Goal: Task Accomplishment & Management: Manage account settings

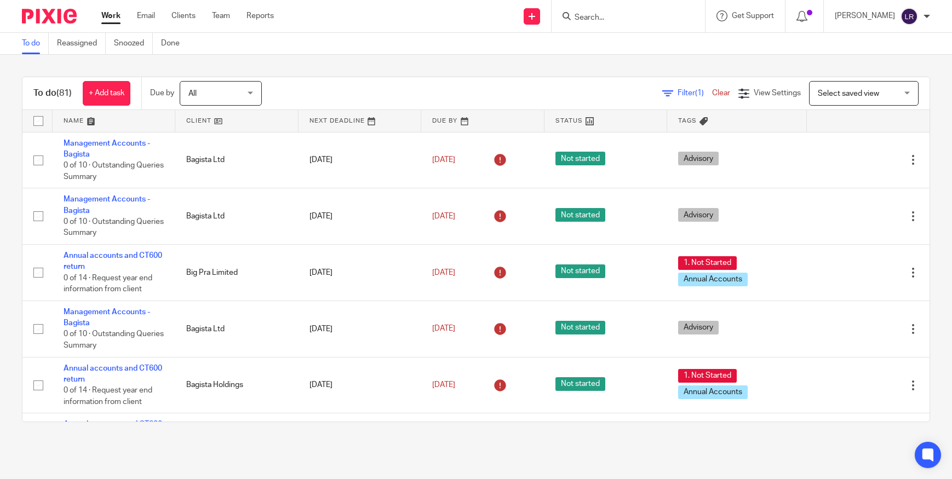
click at [646, 19] on input "Search" at bounding box center [623, 18] width 99 height 10
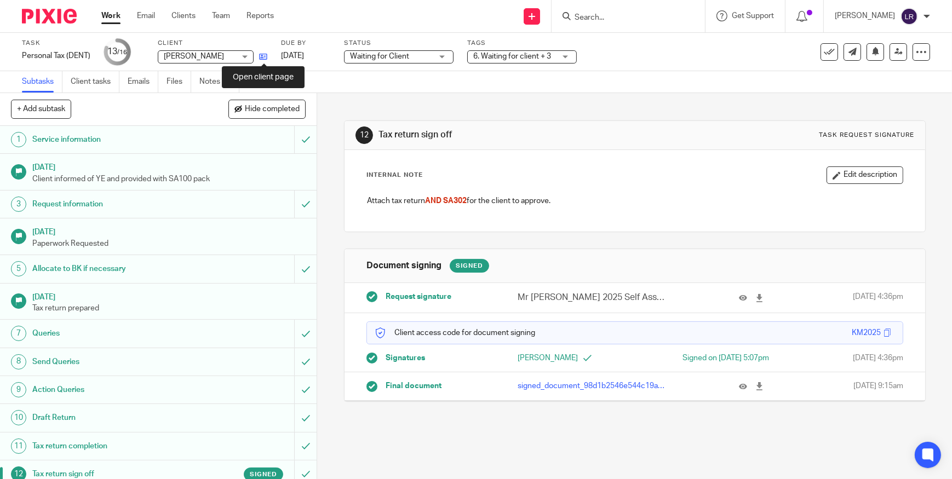
click at [264, 55] on icon at bounding box center [263, 57] width 8 height 8
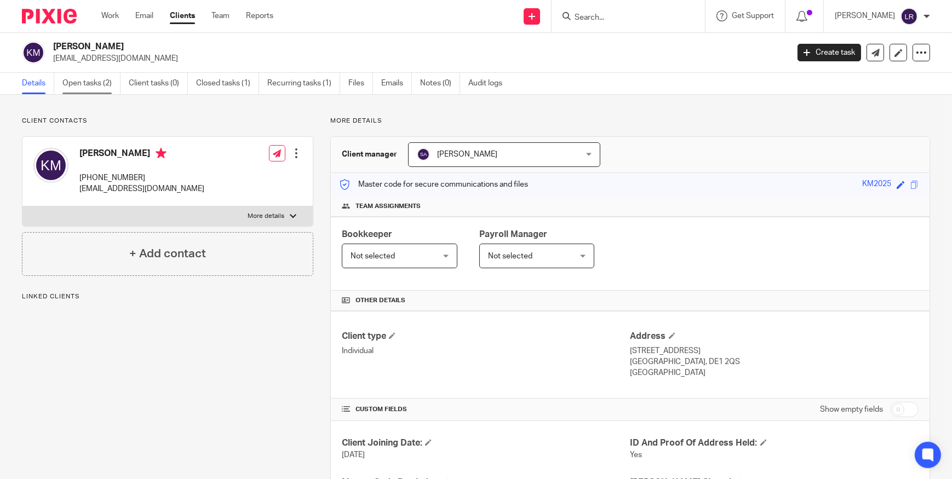
click at [90, 77] on link "Open tasks (2)" at bounding box center [91, 83] width 58 height 21
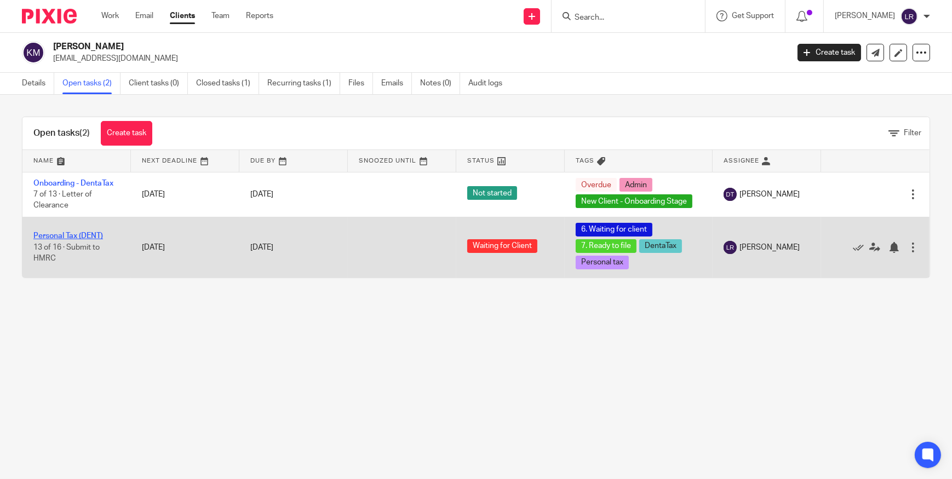
click at [79, 235] on link "Personal Tax (DENT)" at bounding box center [68, 236] width 70 height 8
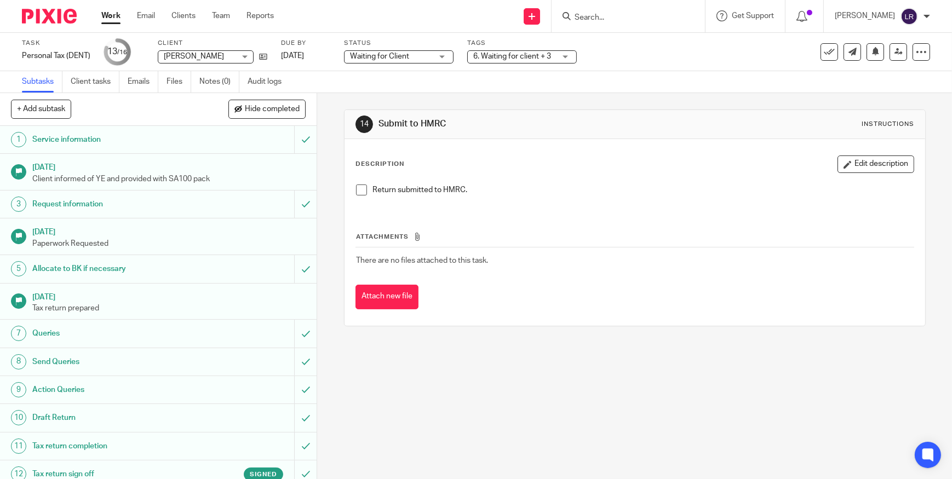
click at [385, 57] on span "Waiting for Client" at bounding box center [379, 57] width 59 height 8
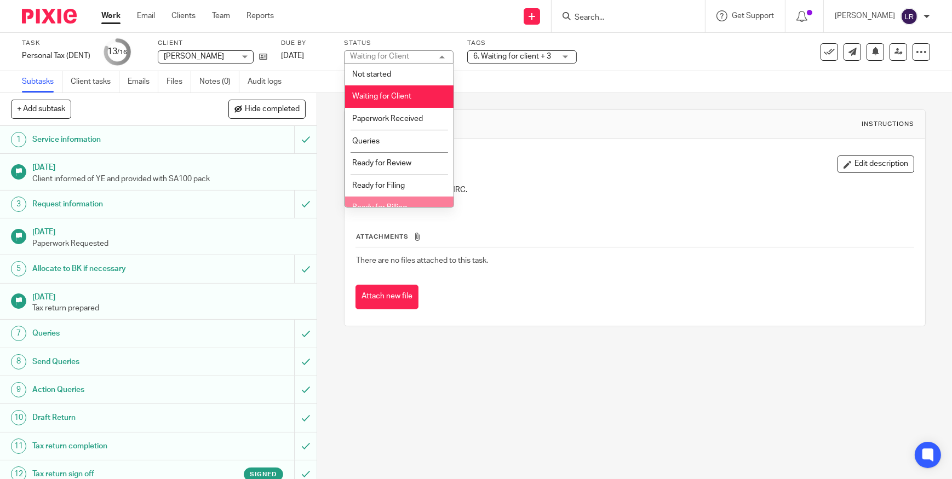
click at [398, 202] on li "Ready for Billing" at bounding box center [399, 208] width 108 height 22
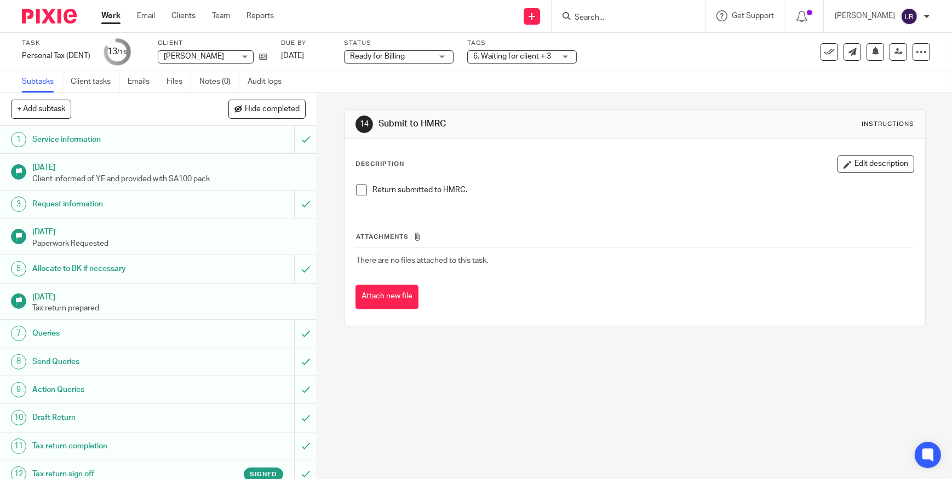
click at [492, 57] on span "6. Waiting for client + 3" at bounding box center [512, 57] width 78 height 8
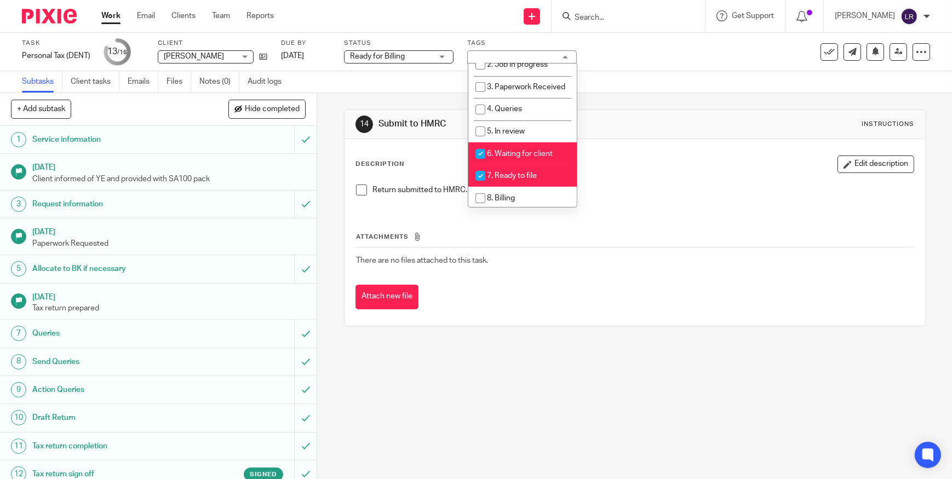
scroll to position [99, 0]
click at [517, 157] on span "6. Waiting for client" at bounding box center [520, 154] width 66 height 8
checkbox input "false"
click at [525, 179] on span "7. Ready to file" at bounding box center [512, 175] width 50 height 8
checkbox input "false"
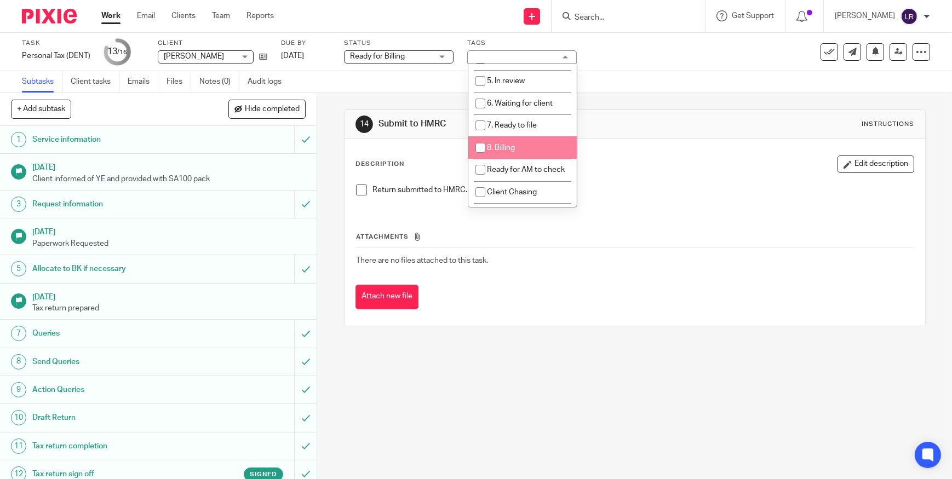
click at [520, 159] on li "8. Billing" at bounding box center [522, 147] width 108 height 22
checkbox input "true"
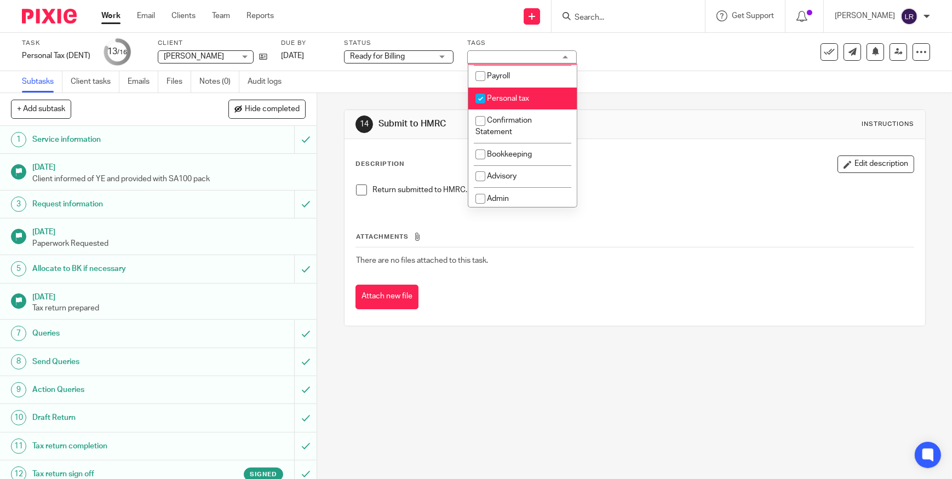
scroll to position [348, 0]
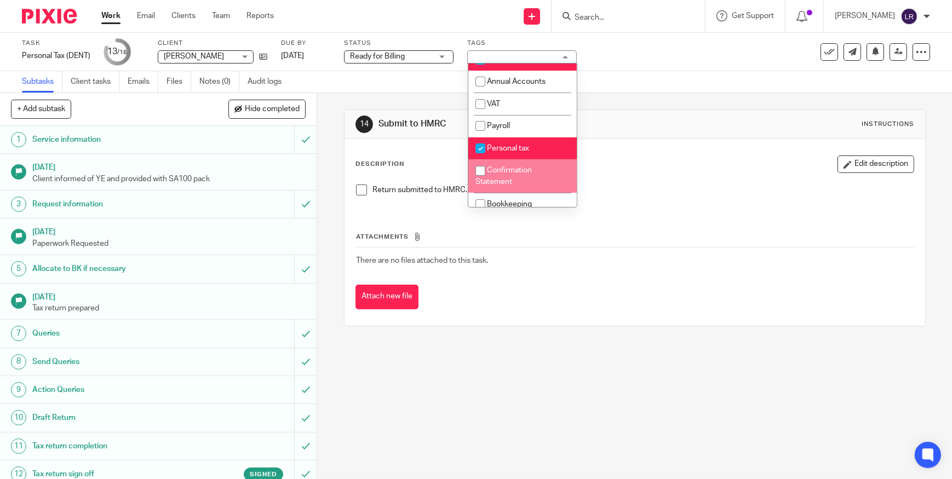
click at [608, 356] on div "14 Submit to HMRC Instructions Description Edit description Return submitted to…" at bounding box center [634, 286] width 635 height 386
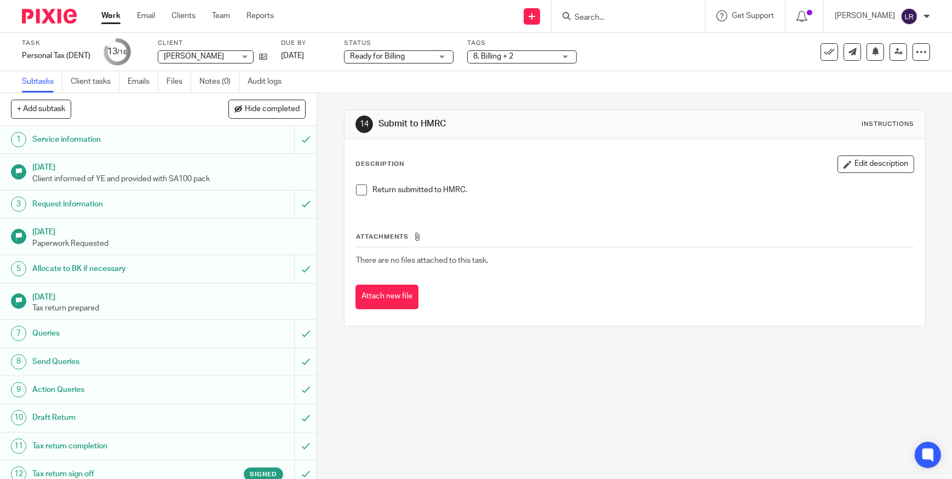
click at [185, 469] on h1 "Tax return sign off" at bounding box center [116, 474] width 168 height 16
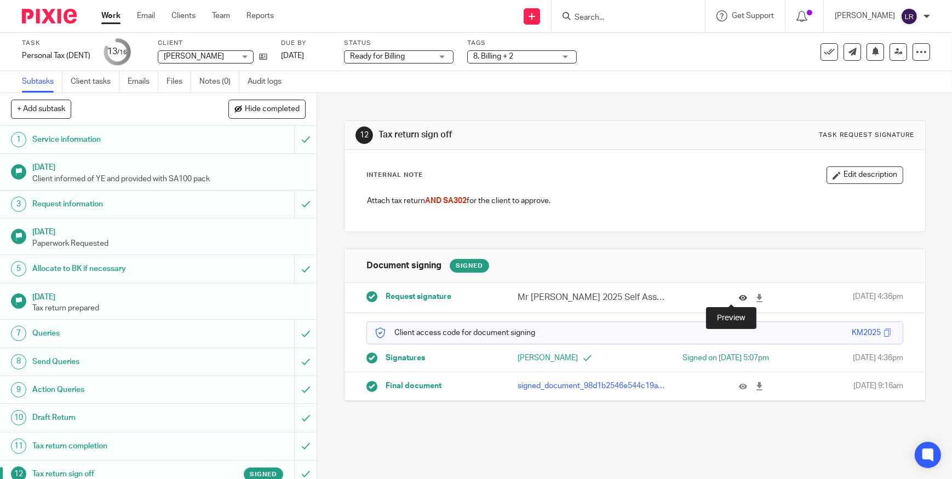
click at [739, 297] on icon at bounding box center [743, 298] width 8 height 8
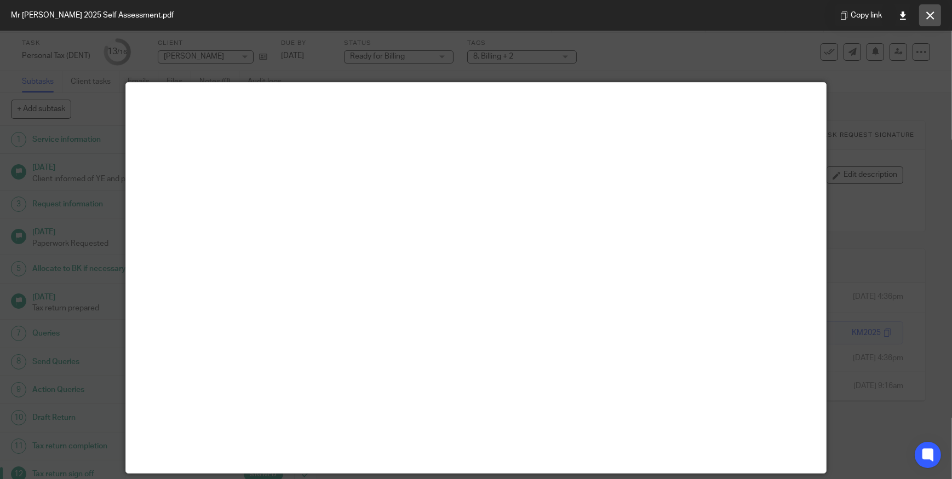
click at [925, 16] on button at bounding box center [930, 15] width 22 height 22
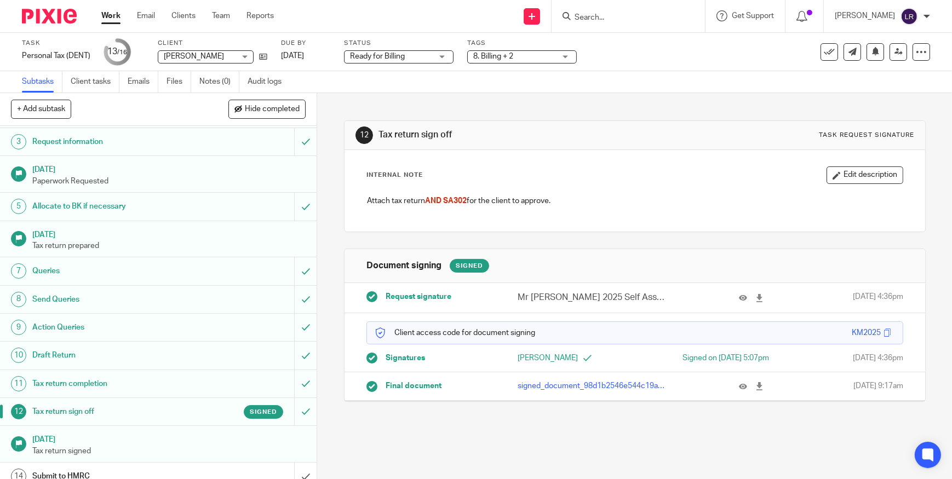
scroll to position [130, 0]
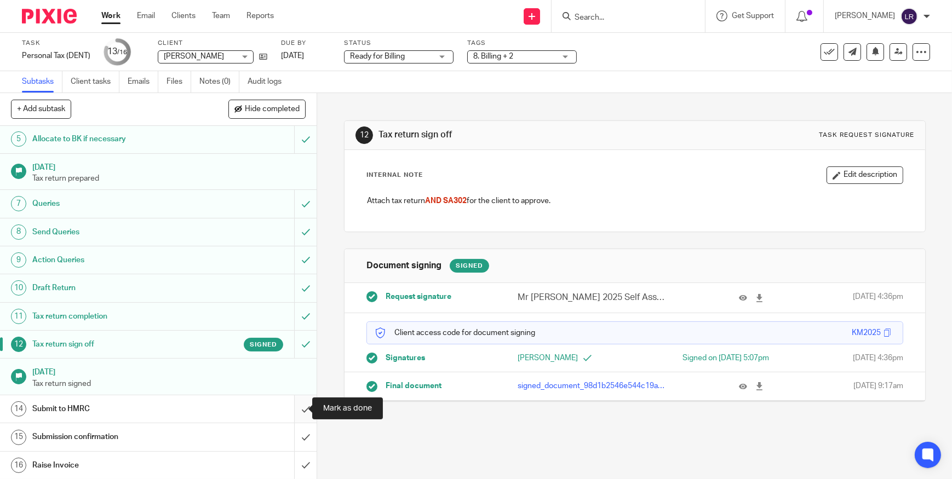
click at [295, 406] on input "submit" at bounding box center [158, 409] width 317 height 27
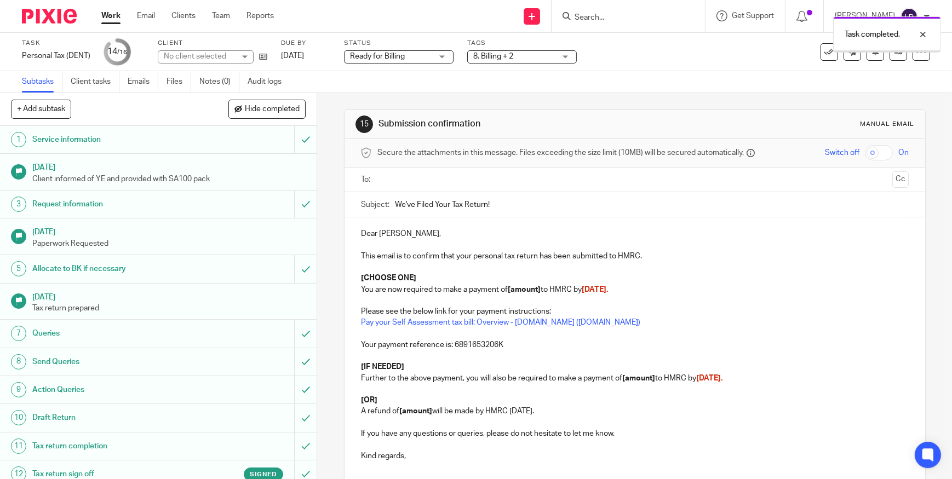
scroll to position [130, 0]
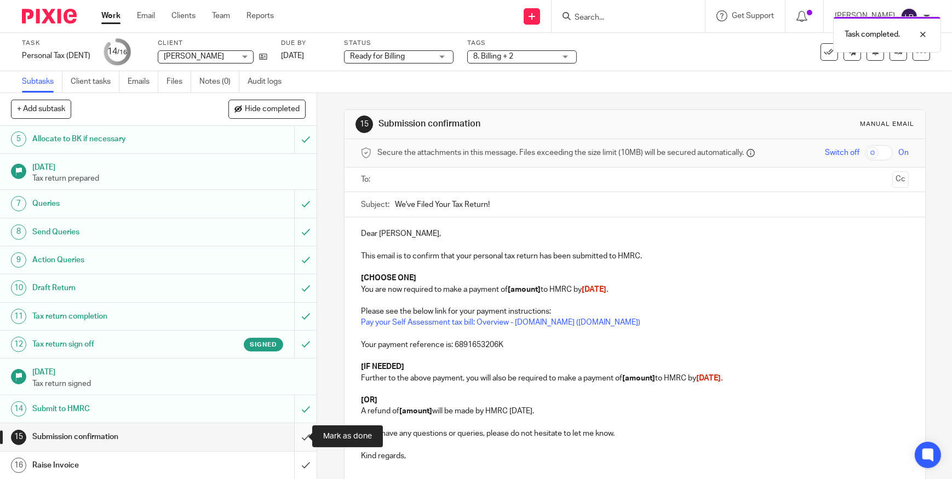
click at [293, 437] on input "submit" at bounding box center [158, 436] width 317 height 27
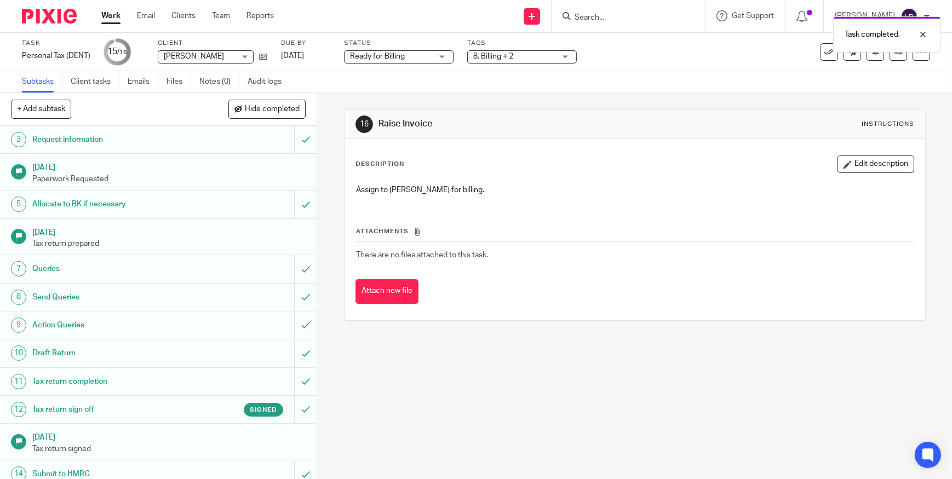
scroll to position [130, 0]
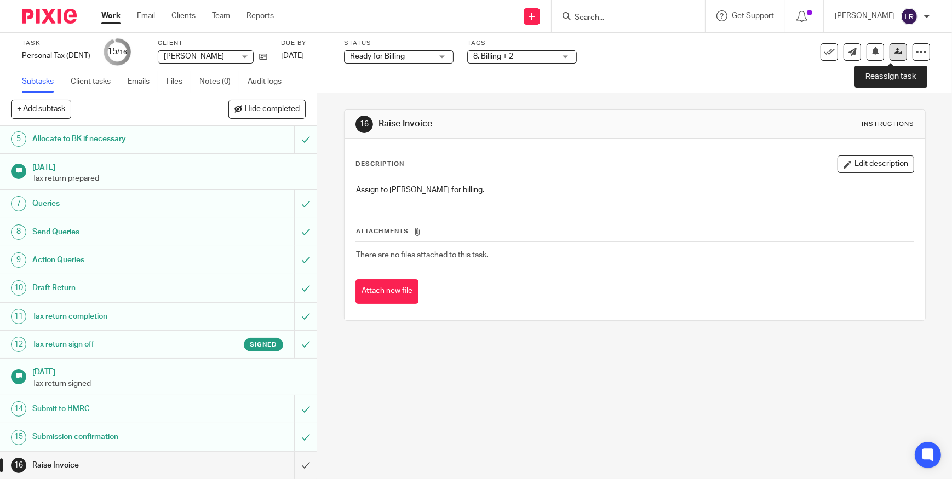
click at [895, 52] on icon at bounding box center [899, 52] width 8 height 8
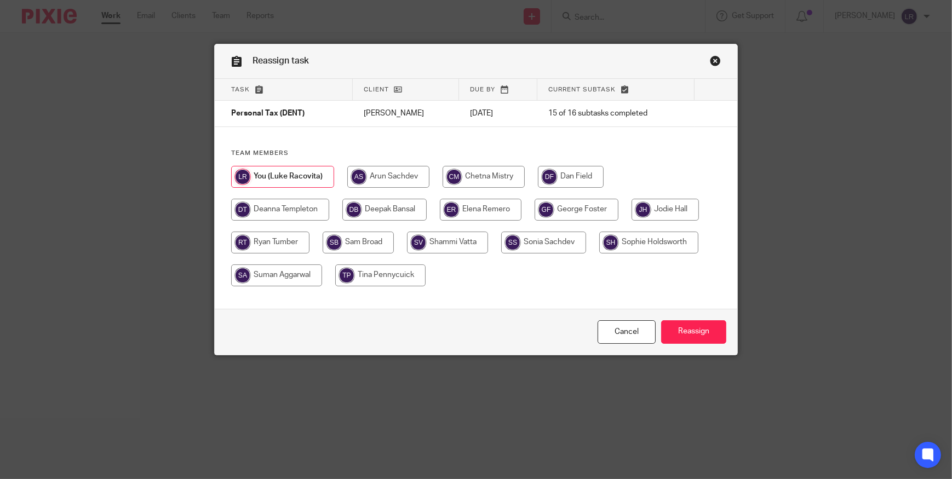
click at [710, 61] on link "Close this dialog window" at bounding box center [715, 62] width 11 height 15
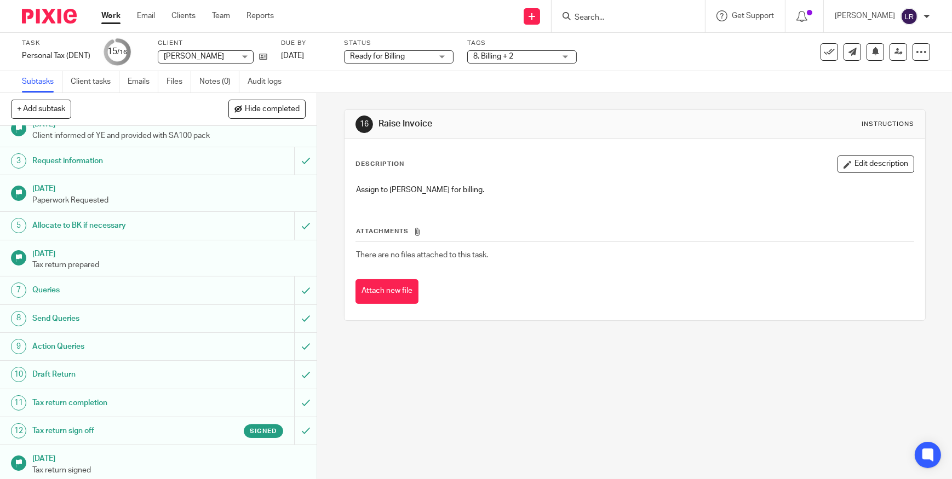
scroll to position [130, 0]
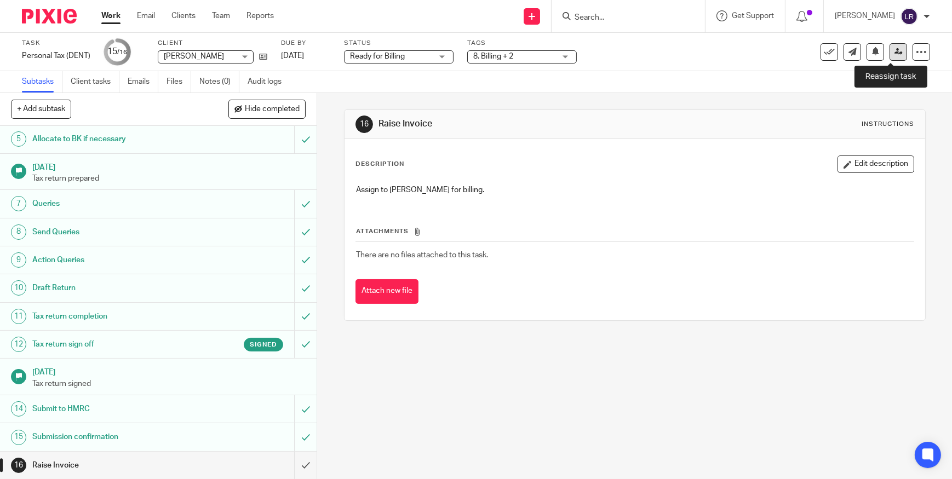
click at [895, 55] on icon at bounding box center [899, 52] width 8 height 8
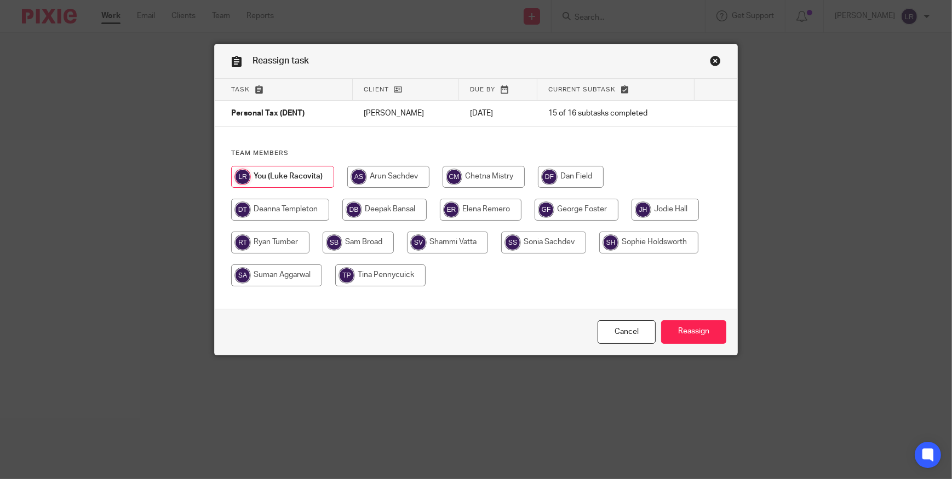
click at [302, 203] on input "radio" at bounding box center [280, 210] width 98 height 22
radio input "true"
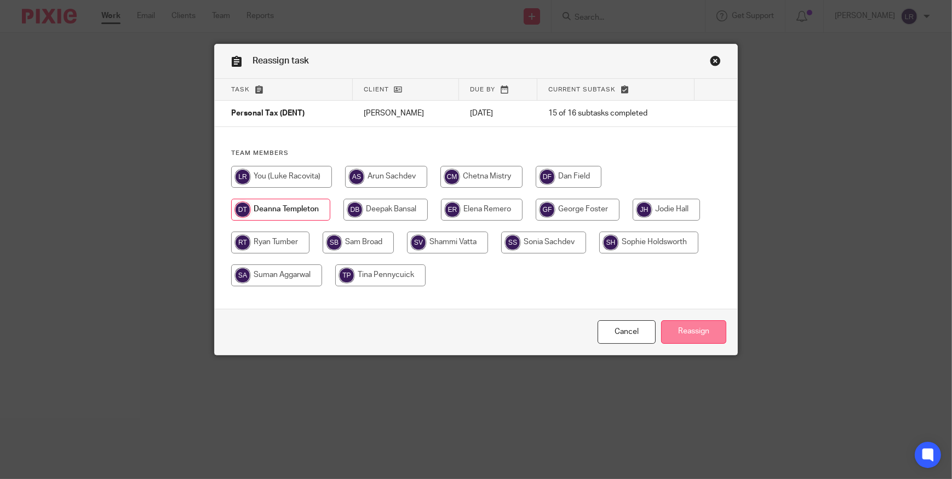
click at [696, 331] on input "Reassign" at bounding box center [693, 332] width 65 height 24
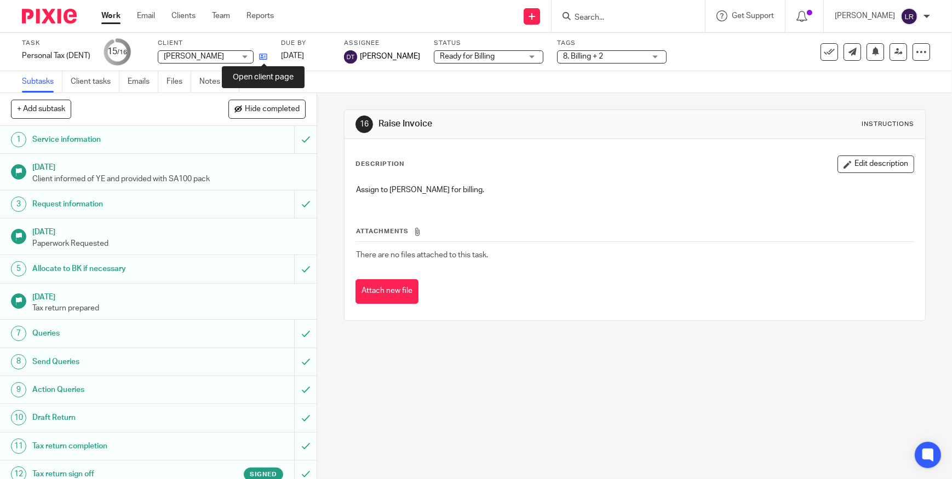
click at [262, 55] on icon at bounding box center [263, 57] width 8 height 8
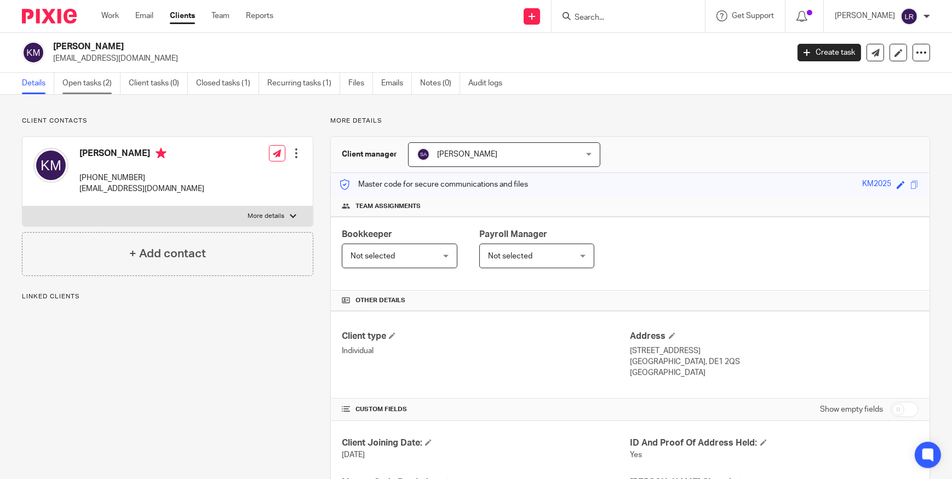
click at [83, 77] on link "Open tasks (2)" at bounding box center [91, 83] width 58 height 21
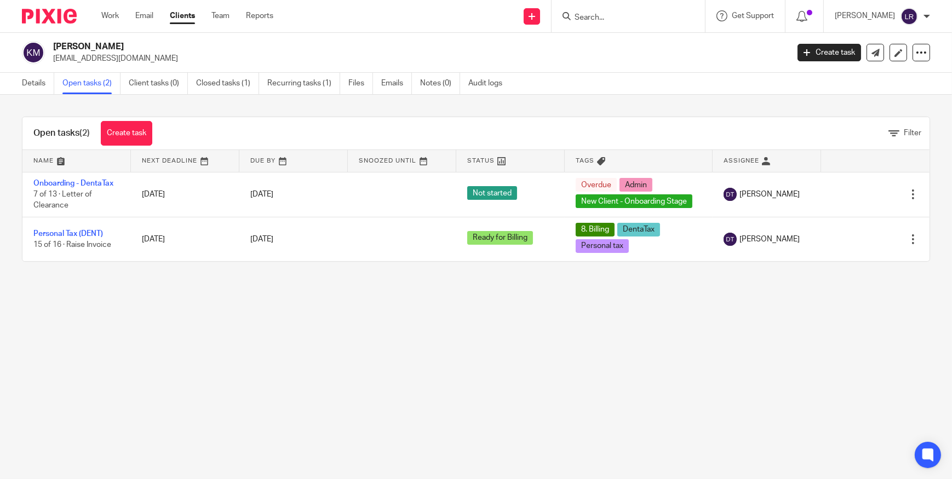
click at [62, 20] on img at bounding box center [49, 16] width 55 height 15
